Goal: Transaction & Acquisition: Book appointment/travel/reservation

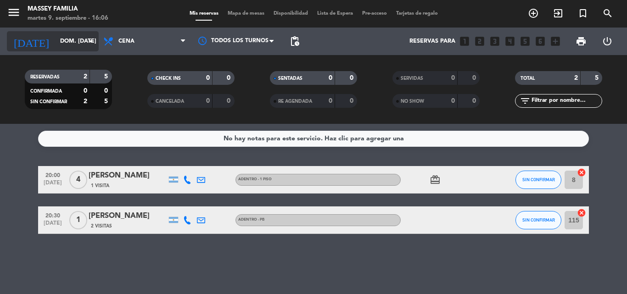
click at [63, 39] on input "dom. [DATE]" at bounding box center [95, 42] width 78 height 16
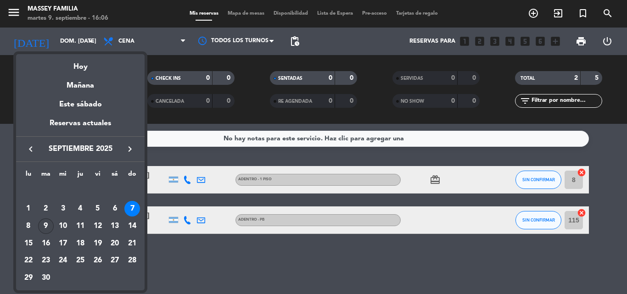
click at [45, 226] on div "9" at bounding box center [46, 227] width 16 height 16
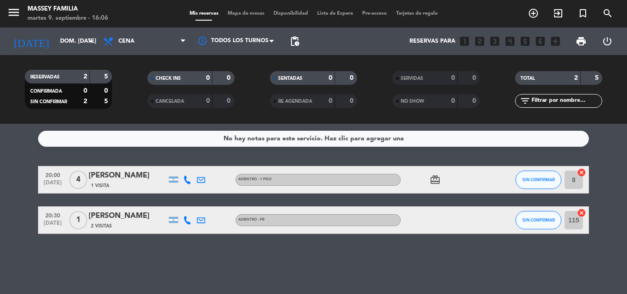
type input "[DATE] sep."
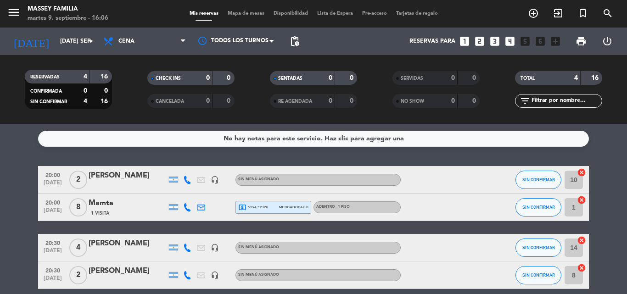
click at [238, 11] on span "Mapa de mesas" at bounding box center [246, 13] width 46 height 5
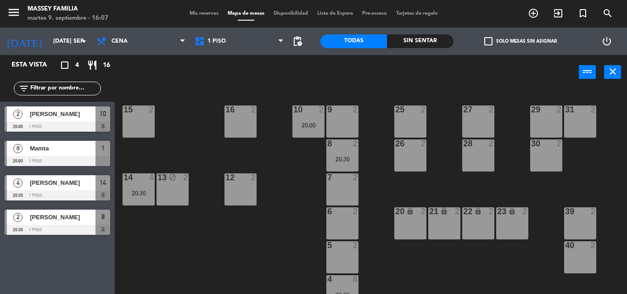
click at [390, 210] on div "20" at bounding box center [395, 212] width 15 height 9
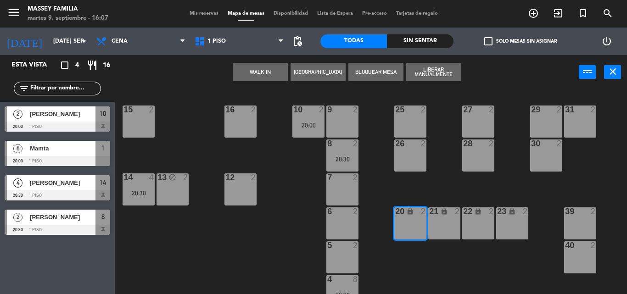
click at [363, 214] on div "2" at bounding box center [357, 212] width 15 height 8
click at [365, 215] on div "2" at bounding box center [357, 212] width 15 height 8
click at [383, 249] on div "9 2 10 2 20:00 15 2 16 2 25 2 27 2 29 2 31 2 8 2 20:30 26 2 28 2 30 2 7 2 12 2 …" at bounding box center [374, 192] width 506 height 205
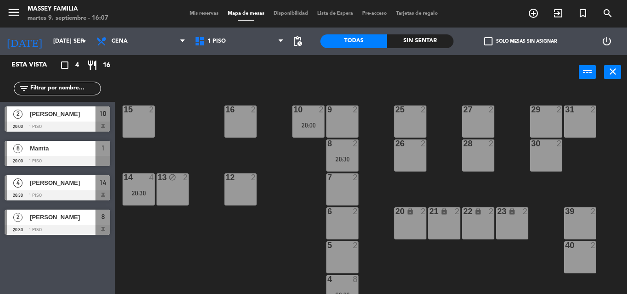
click at [293, 229] on div "9 2 10 2 20:00 15 2 16 2 25 2 27 2 29 2 31 2 8 2 20:30 26 2 28 2 30 2 7 2 12 2 …" at bounding box center [374, 192] width 506 height 205
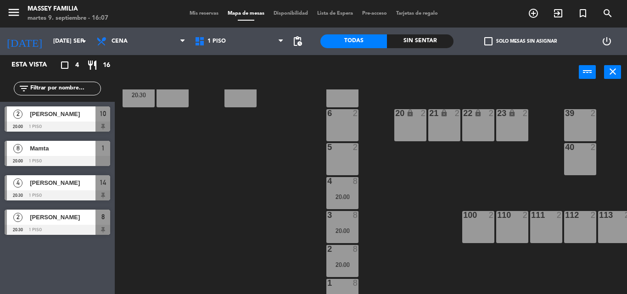
click at [283, 171] on div "9 2 10 2 20:00 15 2 16 2 25 2 27 2 29 2 31 2 8 2 20:30 26 2 28 2 30 2 7 2 12 2 …" at bounding box center [374, 192] width 506 height 205
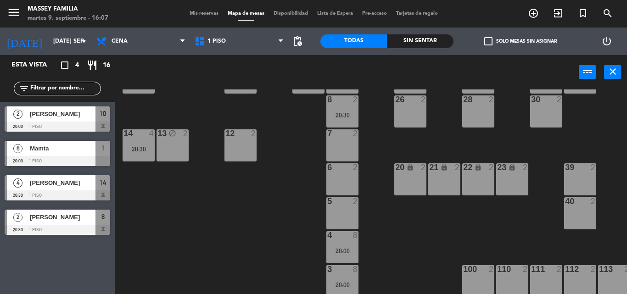
scroll to position [45, 0]
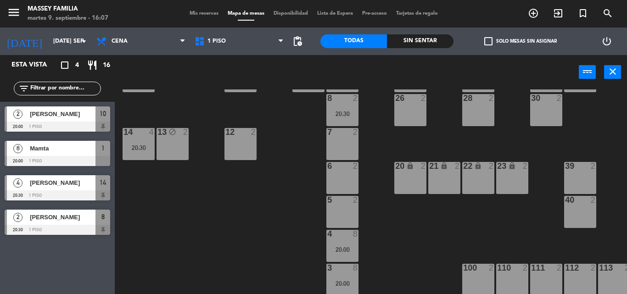
click at [243, 222] on div "9 2 10 2 20:00 15 2 16 2 25 2 27 2 29 2 31 2 8 2 20:30 26 2 28 2 30 2 7 2 12 2 …" at bounding box center [374, 192] width 506 height 205
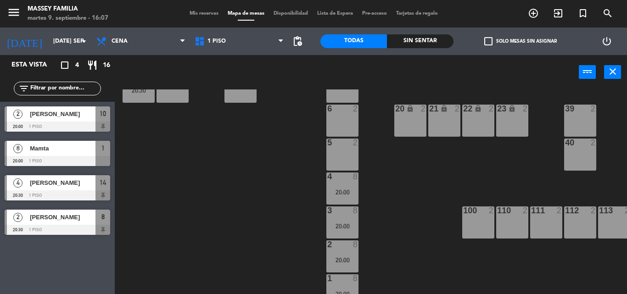
scroll to position [105, 0]
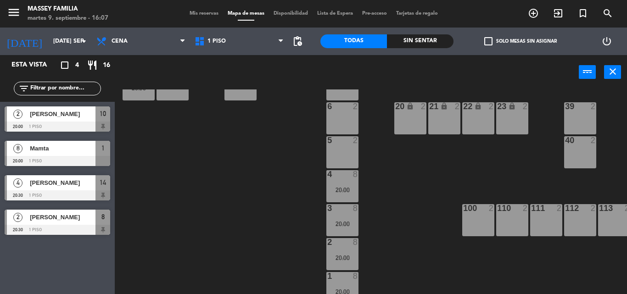
click at [270, 223] on div "9 2 10 2 20:00 15 2 16 2 25 2 27 2 29 2 31 2 8 2 20:30 26 2 28 2 30 2 7 2 12 2 …" at bounding box center [374, 192] width 506 height 205
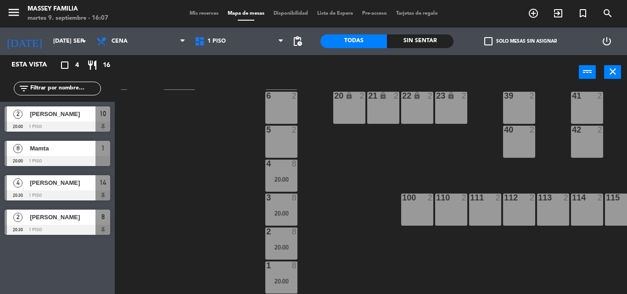
scroll to position [118, 62]
click at [409, 205] on div "100 2" at bounding box center [417, 210] width 32 height 32
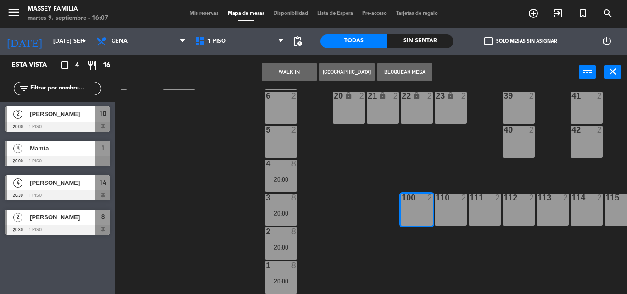
click at [407, 69] on button "Bloquear Mesa" at bounding box center [405, 72] width 55 height 18
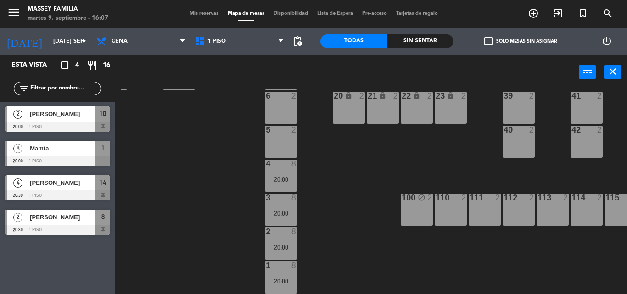
click at [196, 14] on span "Mis reservas" at bounding box center [204, 13] width 38 height 5
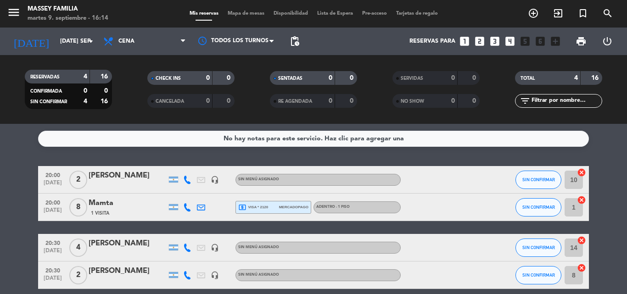
click at [11, 217] on bookings-row "20:00 [DATE] 2 [PERSON_NAME] headset_mic Sin menú asignado SIN CONFIRMAR 10 can…" at bounding box center [313, 227] width 627 height 123
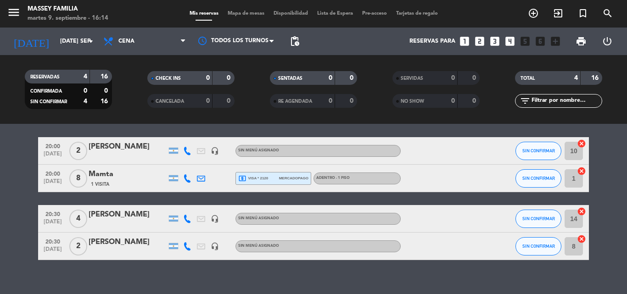
scroll to position [41, 0]
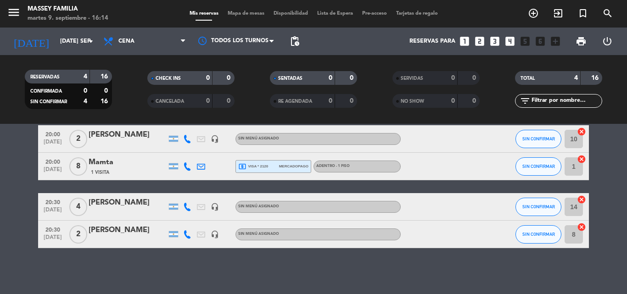
click at [240, 16] on span "Mapa de mesas" at bounding box center [246, 13] width 46 height 5
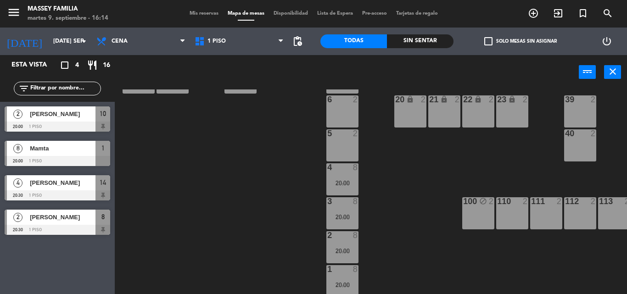
scroll to position [120, 0]
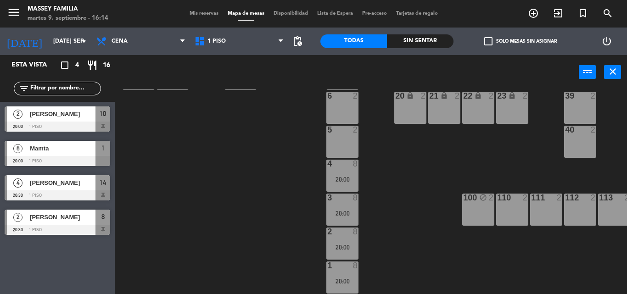
click at [279, 150] on div "9 2 10 2 20:00 15 2 16 2 25 2 27 2 29 2 31 2 8 2 20:30 26 2 28 2 30 2 7 2 12 2 …" at bounding box center [374, 192] width 506 height 205
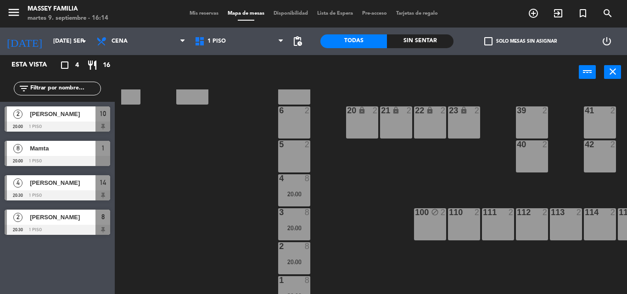
click at [244, 188] on div "9 2 10 2 20:00 15 2 16 2 25 2 27 2 29 2 31 2 8 2 20:30 26 2 28 2 30 2 7 2 12 2 …" at bounding box center [374, 192] width 506 height 205
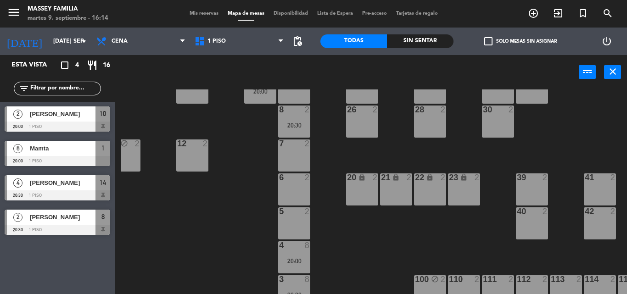
click at [220, 214] on div "9 2 10 2 20:00 15 2 16 2 25 2 27 2 29 2 31 2 8 2 20:30 26 2 28 2 30 2 7 2 12 2 …" at bounding box center [374, 192] width 506 height 205
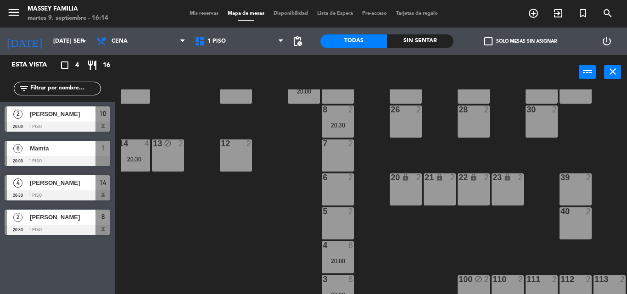
scroll to position [34, 0]
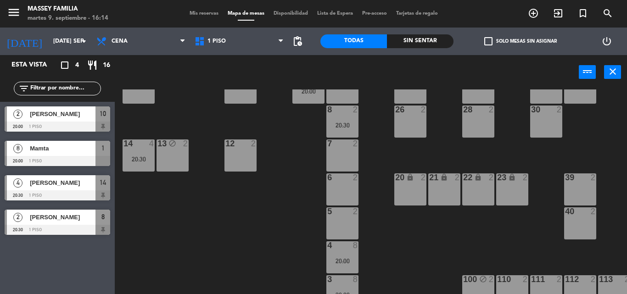
click at [247, 211] on div "9 2 10 2 20:00 15 2 16 2 25 2 27 2 29 2 31 2 8 2 20:30 26 2 28 2 30 2 7 2 12 2 …" at bounding box center [374, 192] width 506 height 205
click at [277, 206] on div "9 2 10 2 20:00 15 2 16 2 25 2 27 2 29 2 31 2 8 2 20:30 26 2 28 2 30 2 7 2 12 2 …" at bounding box center [374, 192] width 506 height 205
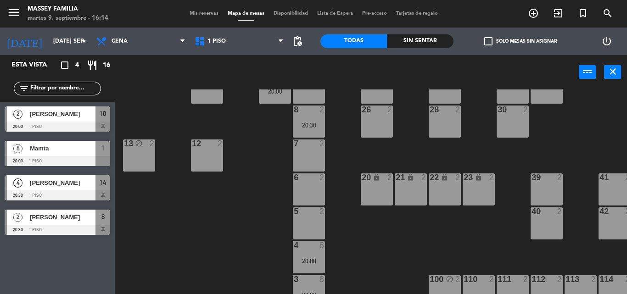
click at [237, 199] on div "9 2 10 2 20:00 15 2 16 2 25 2 27 2 29 2 31 2 8 2 20:30 26 2 28 2 30 2 7 2 12 2 …" at bounding box center [374, 192] width 506 height 205
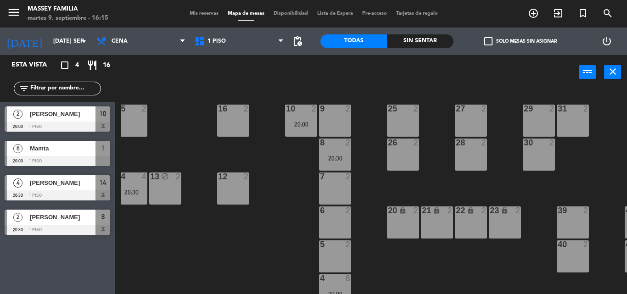
scroll to position [1, 0]
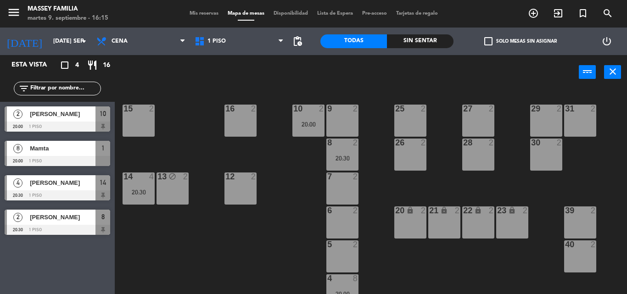
click at [288, 240] on div "9 2 10 2 20:00 15 2 16 2 25 2 27 2 29 2 31 2 8 2 20:30 26 2 28 2 30 2 7 2 12 2 …" at bounding box center [374, 192] width 506 height 205
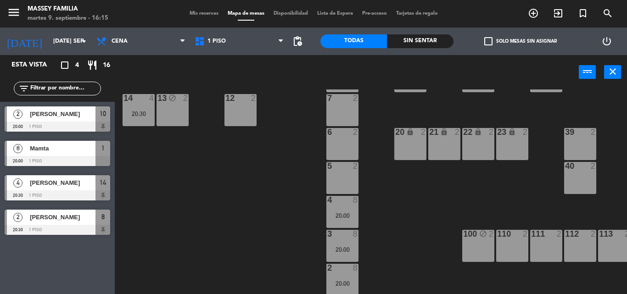
scroll to position [85, 0]
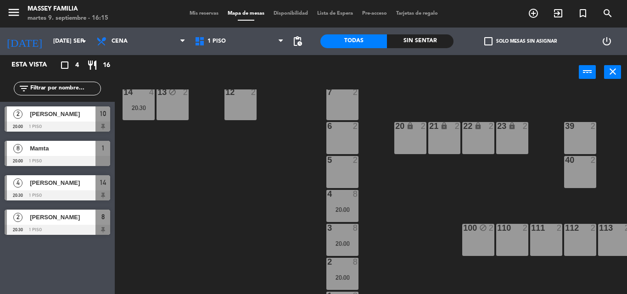
click at [284, 187] on div "9 2 10 2 20:00 15 2 16 2 25 2 27 2 29 2 31 2 8 2 20:30 26 2 28 2 30 2 7 2 12 2 …" at bounding box center [374, 192] width 506 height 205
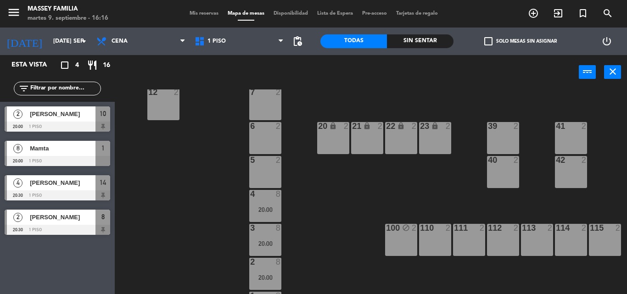
scroll to position [85, 77]
click at [285, 226] on div "8" at bounding box center [281, 228] width 15 height 8
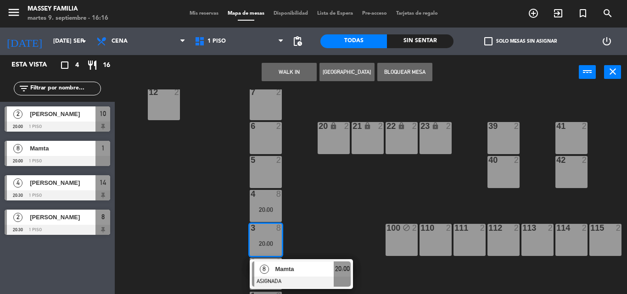
click at [195, 203] on div "9 2 10 2 20:00 15 2 16 2 25 2 27 2 29 2 31 2 8 2 20:30 26 2 28 2 30 2 7 2 12 2 …" at bounding box center [374, 192] width 506 height 205
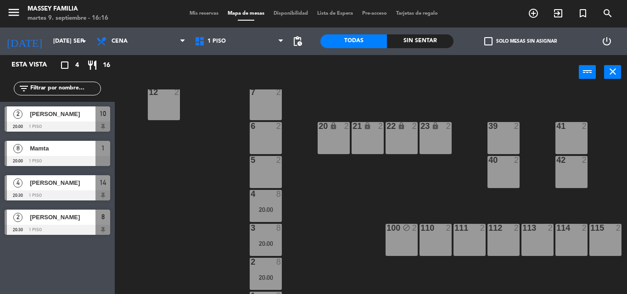
click at [191, 203] on div "9 2 10 2 20:00 15 2 16 2 25 2 27 2 29 2 31 2 8 2 20:30 26 2 28 2 30 2 7 2 12 2 …" at bounding box center [374, 192] width 506 height 205
click at [179, 195] on div "9 2 10 2 20:00 15 2 16 2 25 2 27 2 29 2 31 2 8 2 20:30 26 2 28 2 30 2 7 2 12 2 …" at bounding box center [374, 192] width 506 height 205
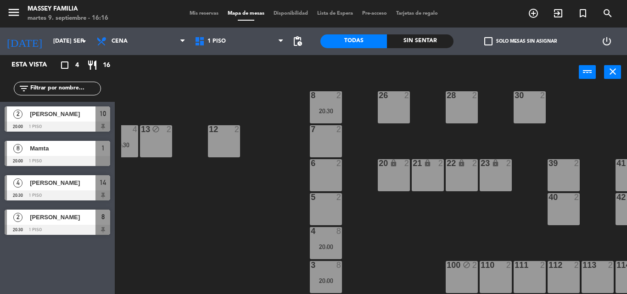
scroll to position [48, 4]
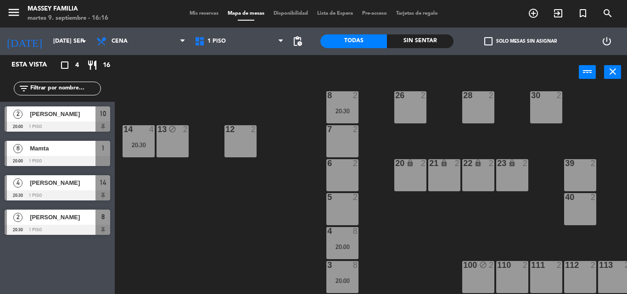
click at [269, 226] on div "9 2 10 2 20:00 15 2 16 2 25 2 27 2 29 2 31 2 8 2 20:30 26 2 28 2 30 2 7 2 12 2 …" at bounding box center [374, 192] width 506 height 205
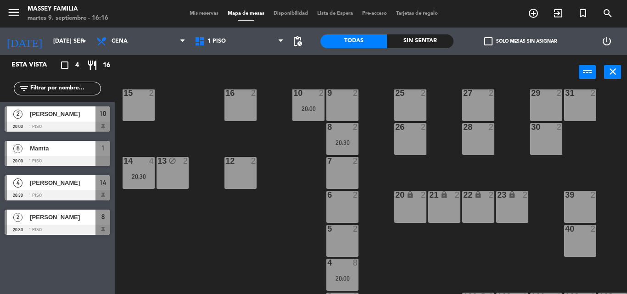
scroll to position [17, 0]
click at [267, 242] on div "9 2 10 2 20:00 15 2 16 2 25 2 27 2 29 2 31 2 8 2 20:30 26 2 28 2 30 2 7 2 12 2 …" at bounding box center [374, 192] width 506 height 205
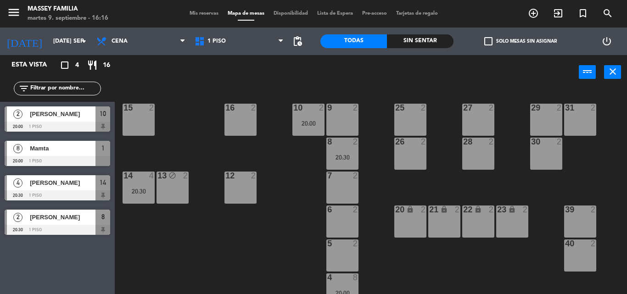
scroll to position [0, 0]
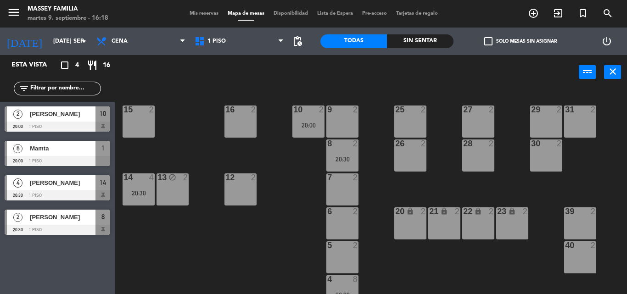
click at [169, 189] on div "13 block 2" at bounding box center [173, 190] width 32 height 32
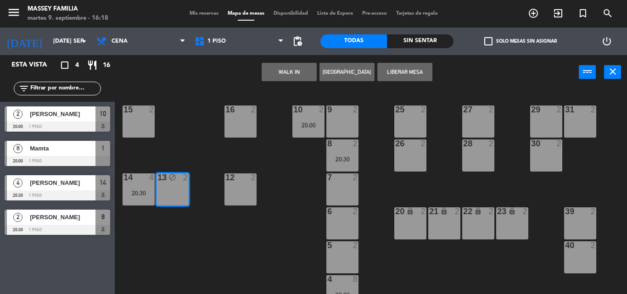
click at [390, 75] on button "Liberar Mesa" at bounding box center [405, 72] width 55 height 18
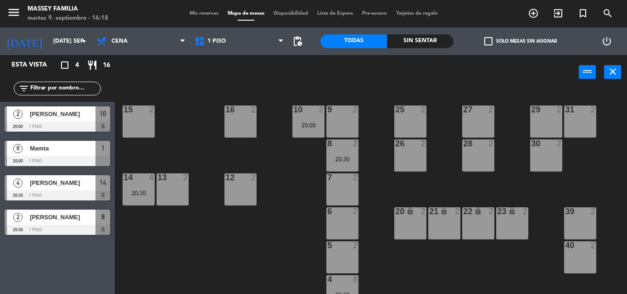
click at [133, 196] on div "20:30" at bounding box center [139, 193] width 32 height 6
click at [139, 198] on div "14 2" at bounding box center [139, 190] width 32 height 32
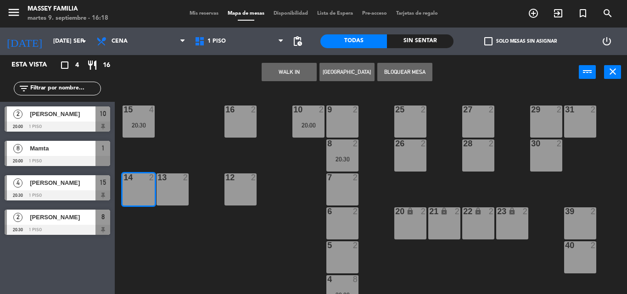
click at [341, 75] on button "[GEOGRAPHIC_DATA]" at bounding box center [347, 72] width 55 height 18
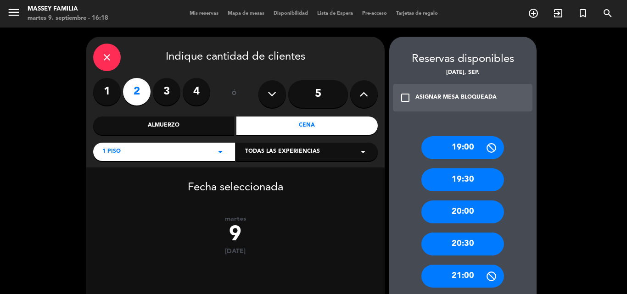
click at [360, 95] on icon at bounding box center [364, 94] width 9 height 14
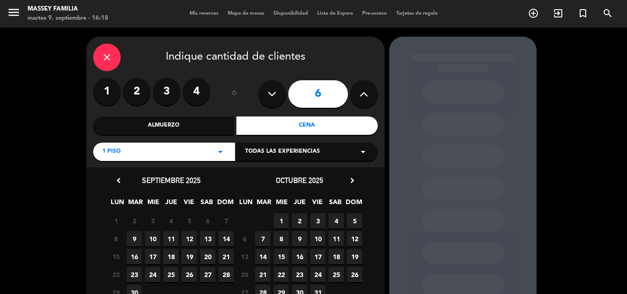
scroll to position [11, 0]
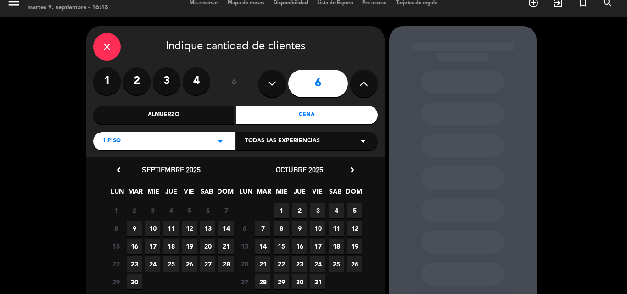
click at [130, 229] on span "9" at bounding box center [134, 228] width 15 height 15
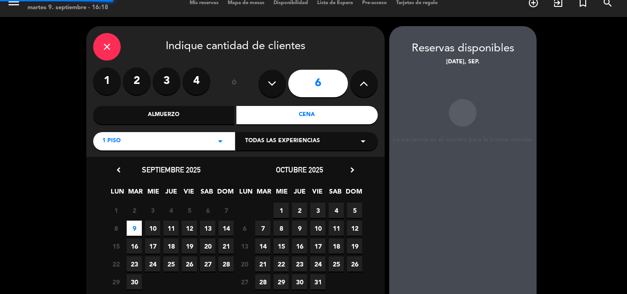
scroll to position [37, 0]
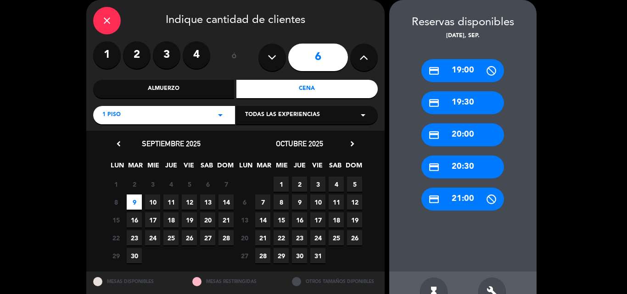
click at [442, 140] on div "credit_card 20:00" at bounding box center [463, 135] width 83 height 23
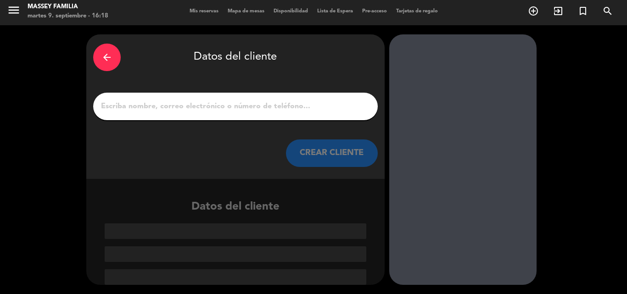
scroll to position [2, 0]
click at [147, 113] on input "1" at bounding box center [235, 106] width 271 height 13
type input "m"
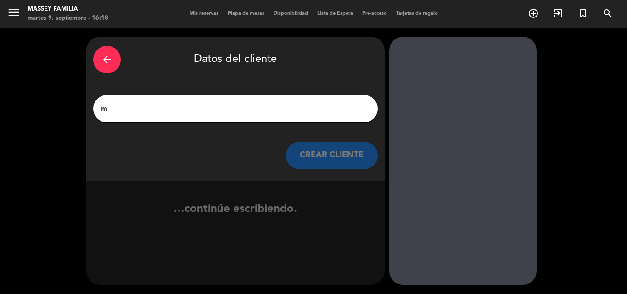
scroll to position [0, 0]
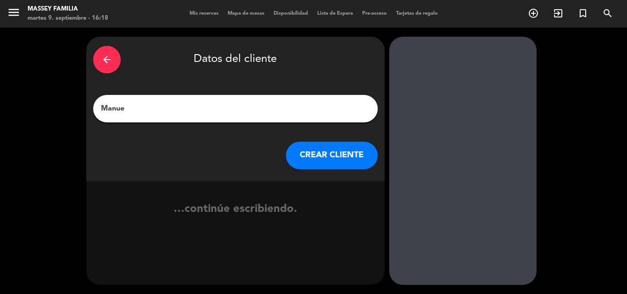
type input "[PERSON_NAME]"
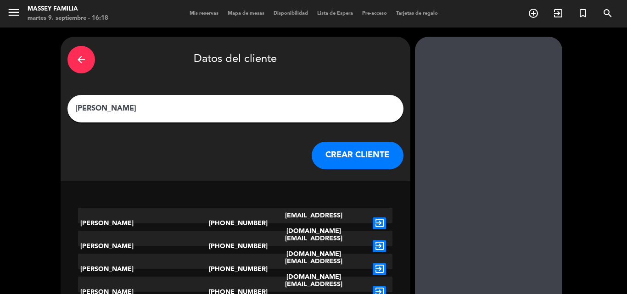
click at [317, 157] on button "CREAR CLIENTE" at bounding box center [358, 156] width 92 height 28
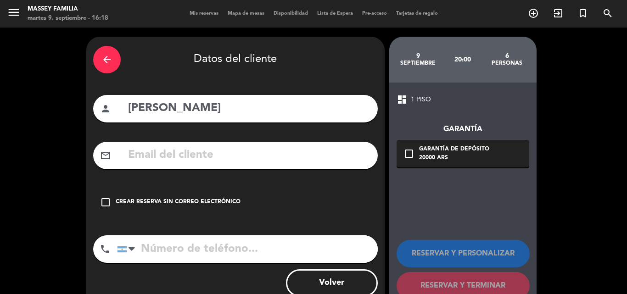
click at [165, 247] on input "tel" at bounding box center [247, 250] width 261 height 28
type input "1130174400"
click at [151, 158] on input "text" at bounding box center [249, 155] width 244 height 19
click at [191, 110] on input "[PERSON_NAME]" at bounding box center [249, 108] width 244 height 19
type input "[PERSON_NAME]"
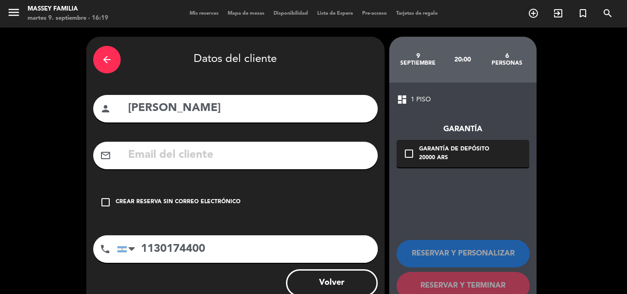
click at [119, 199] on div "Crear reserva sin correo electrónico" at bounding box center [178, 202] width 125 height 9
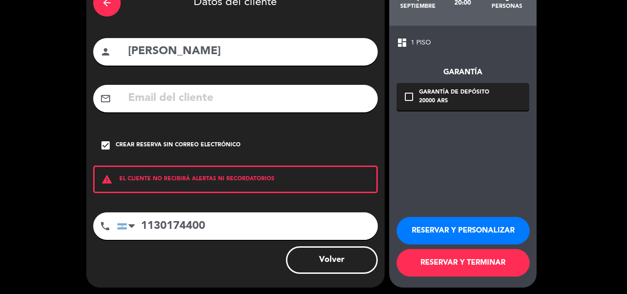
scroll to position [60, 0]
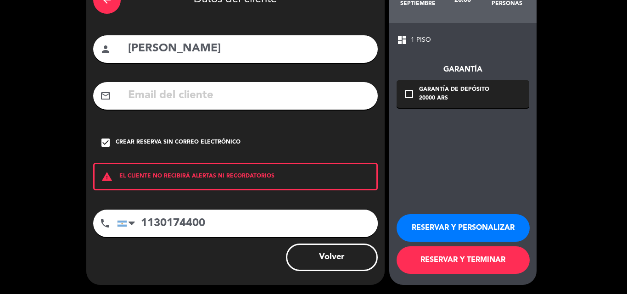
click at [461, 226] on button "RESERVAR Y PERSONALIZAR" at bounding box center [463, 228] width 133 height 28
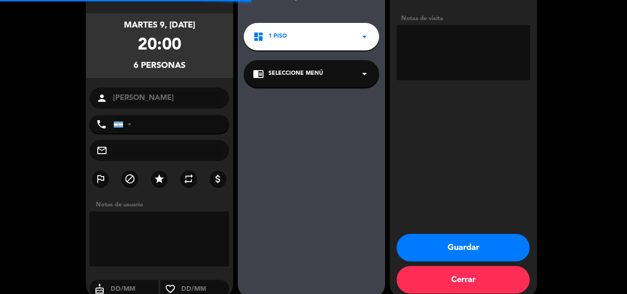
type input "[PHONE_NUMBER]"
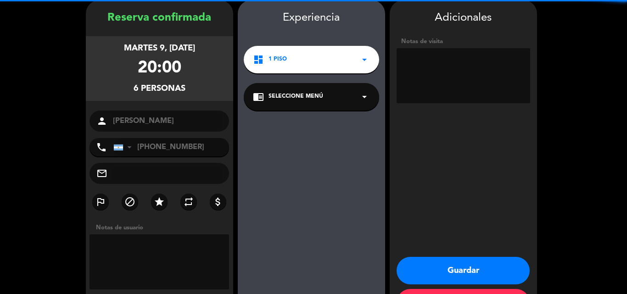
click at [411, 64] on textarea at bounding box center [464, 75] width 134 height 55
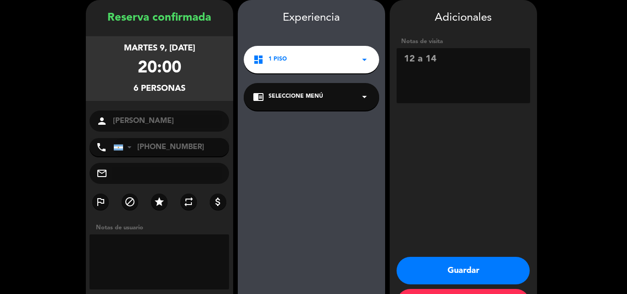
type textarea "12 a 14"
click at [446, 269] on button "Guardar" at bounding box center [463, 271] width 133 height 28
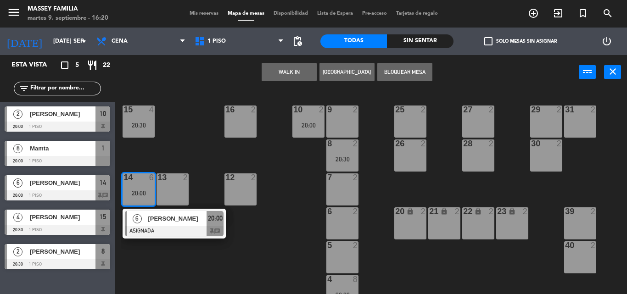
click at [263, 248] on div "9 2 10 2 20:00 15 4 20:30 16 2 25 2 27 2 29 2 31 2 8 2 20:30 26 2 28 2 30 2 7 2…" at bounding box center [374, 192] width 506 height 205
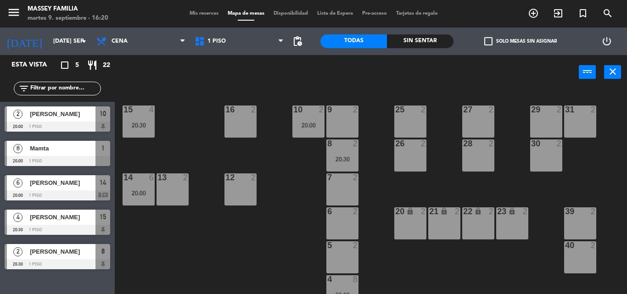
click at [176, 192] on div "13 2" at bounding box center [173, 190] width 32 height 32
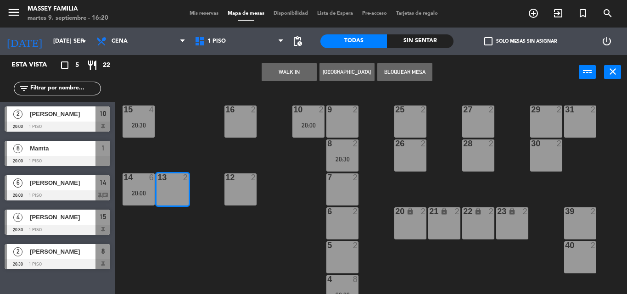
click at [239, 195] on div "12 2" at bounding box center [241, 190] width 32 height 32
click at [394, 71] on button "Bloquear Mesa" at bounding box center [405, 72] width 55 height 18
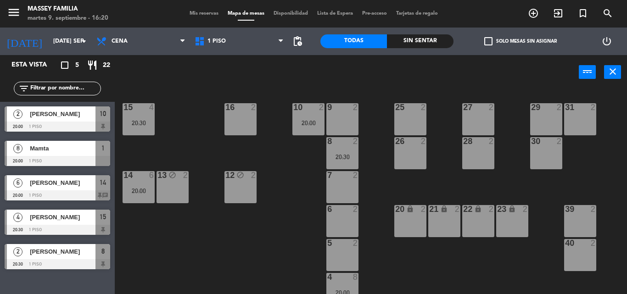
scroll to position [3, 0]
click at [197, 17] on div "Mis reservas Mapa de mesas Disponibilidad Lista de Espera Pre-acceso Tarjetas d…" at bounding box center [314, 14] width 258 height 8
click at [200, 16] on span "Mis reservas" at bounding box center [204, 13] width 38 height 5
